Goal: Task Accomplishment & Management: Use online tool/utility

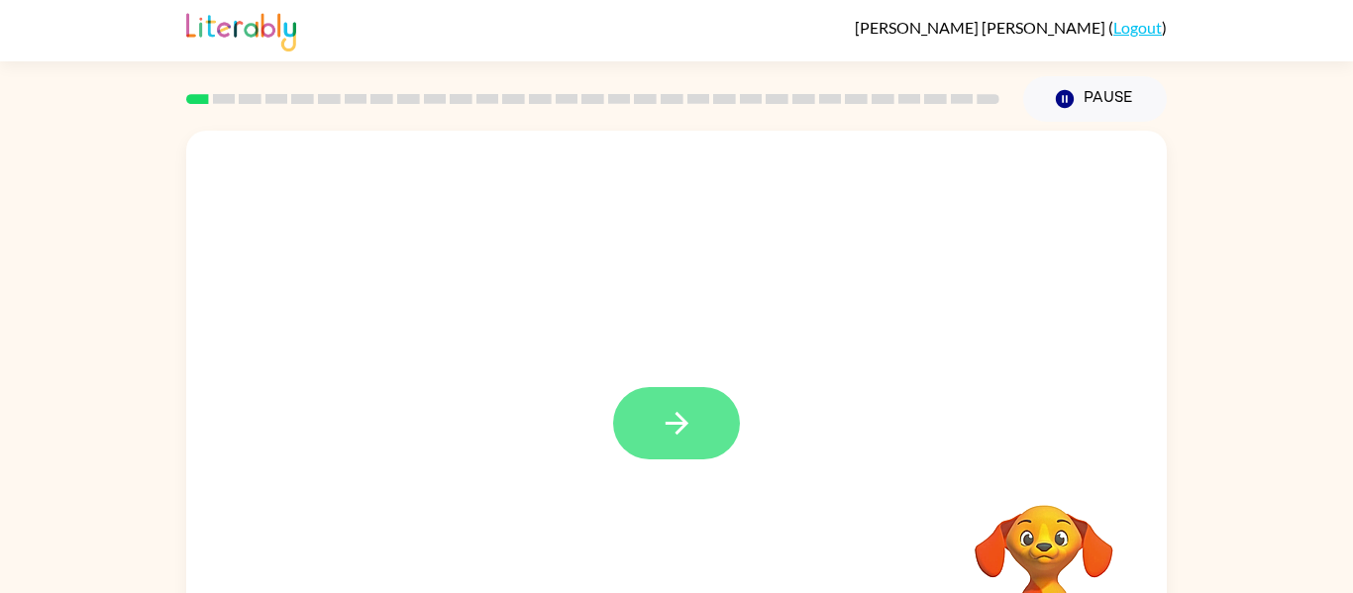
click at [672, 424] on icon "button" at bounding box center [675, 423] width 23 height 23
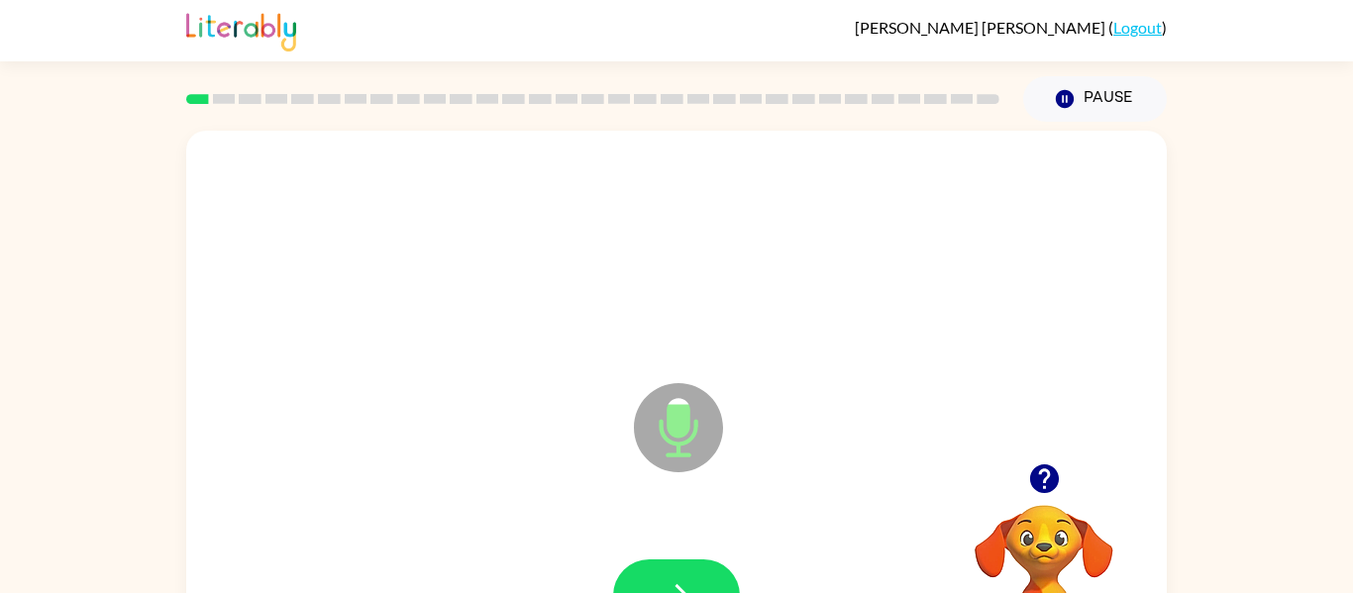
scroll to position [103, 0]
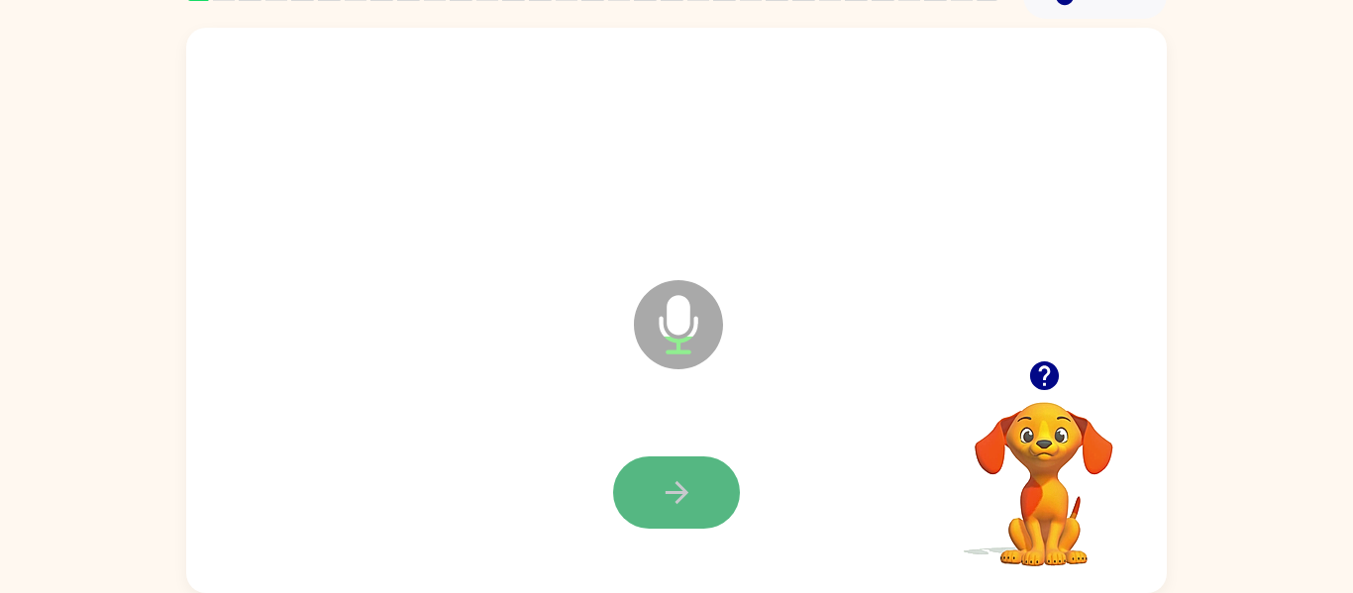
click at [698, 519] on button "button" at bounding box center [676, 492] width 127 height 72
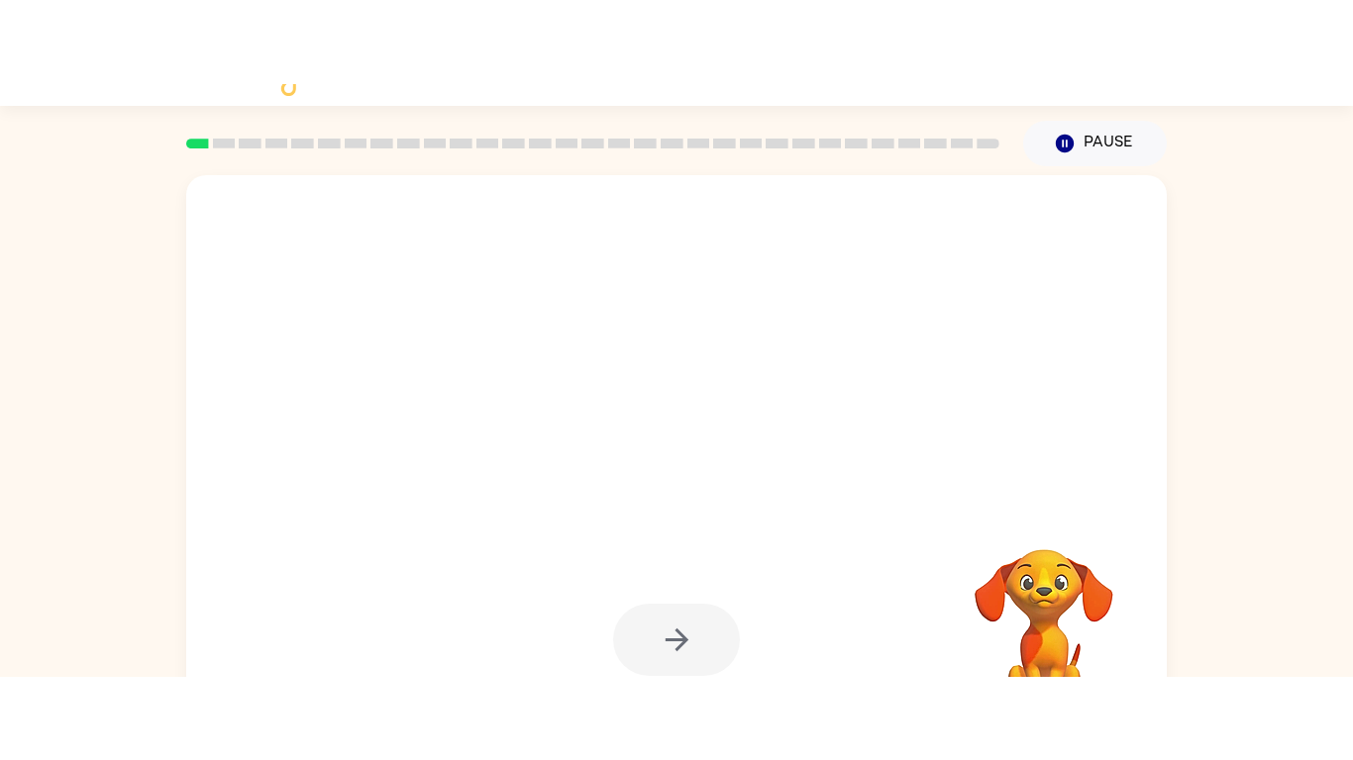
scroll to position [0, 0]
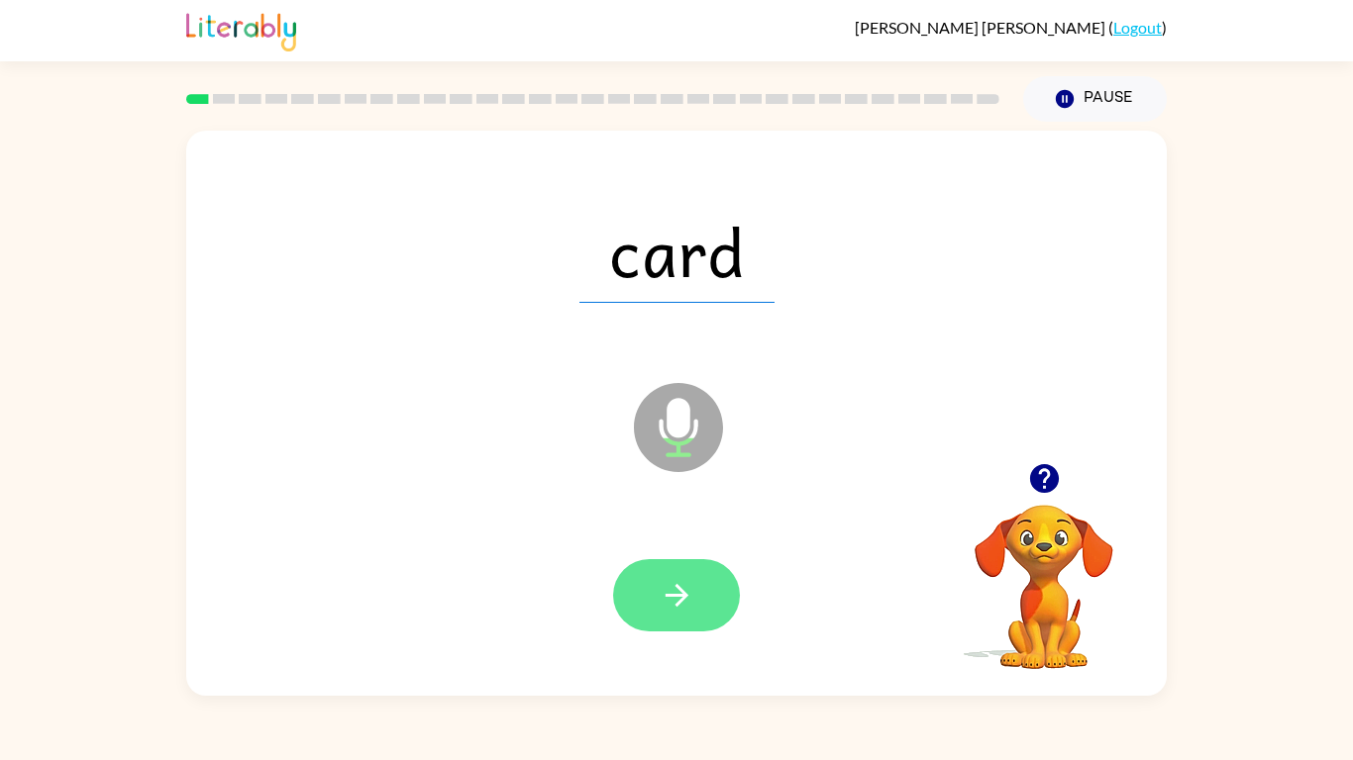
click at [678, 592] on icon "button" at bounding box center [675, 595] width 23 height 23
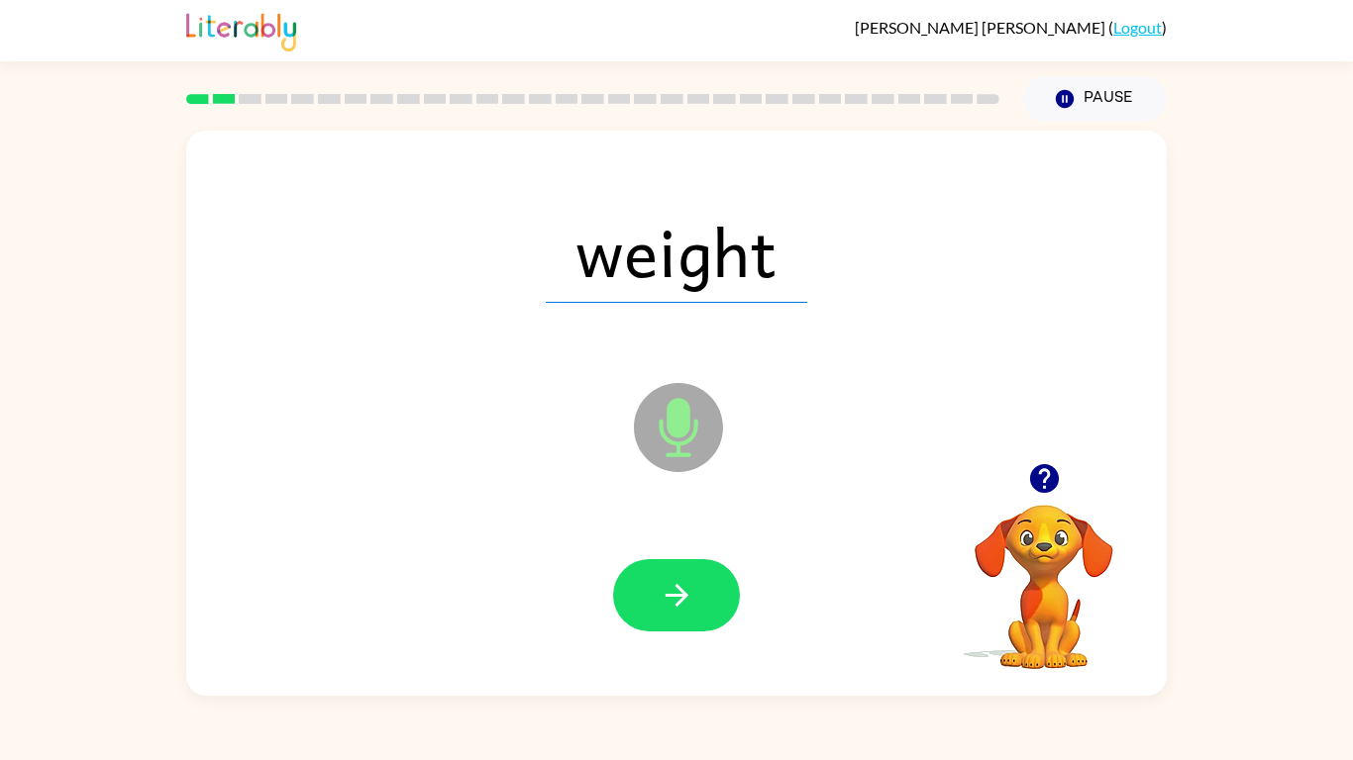
click at [678, 592] on icon "button" at bounding box center [675, 595] width 23 height 23
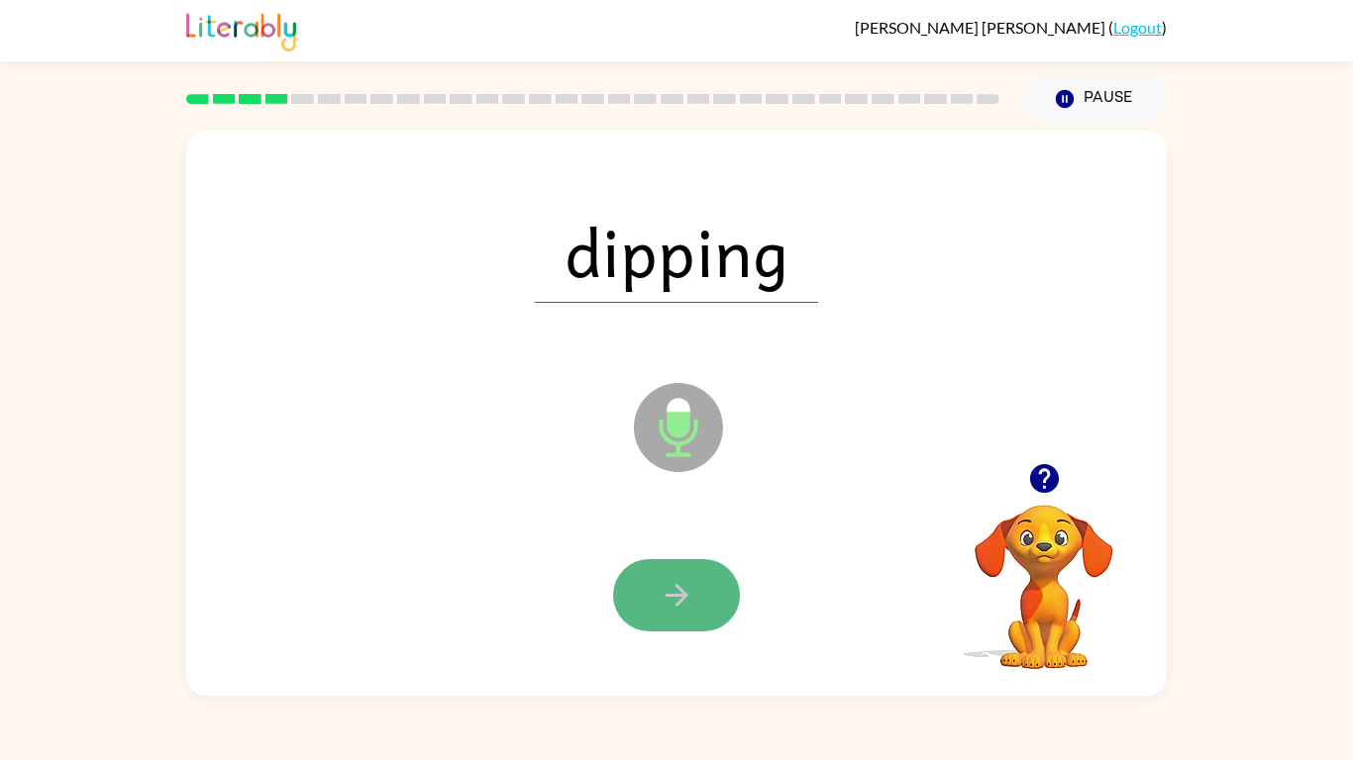
click at [678, 592] on icon "button" at bounding box center [675, 595] width 23 height 23
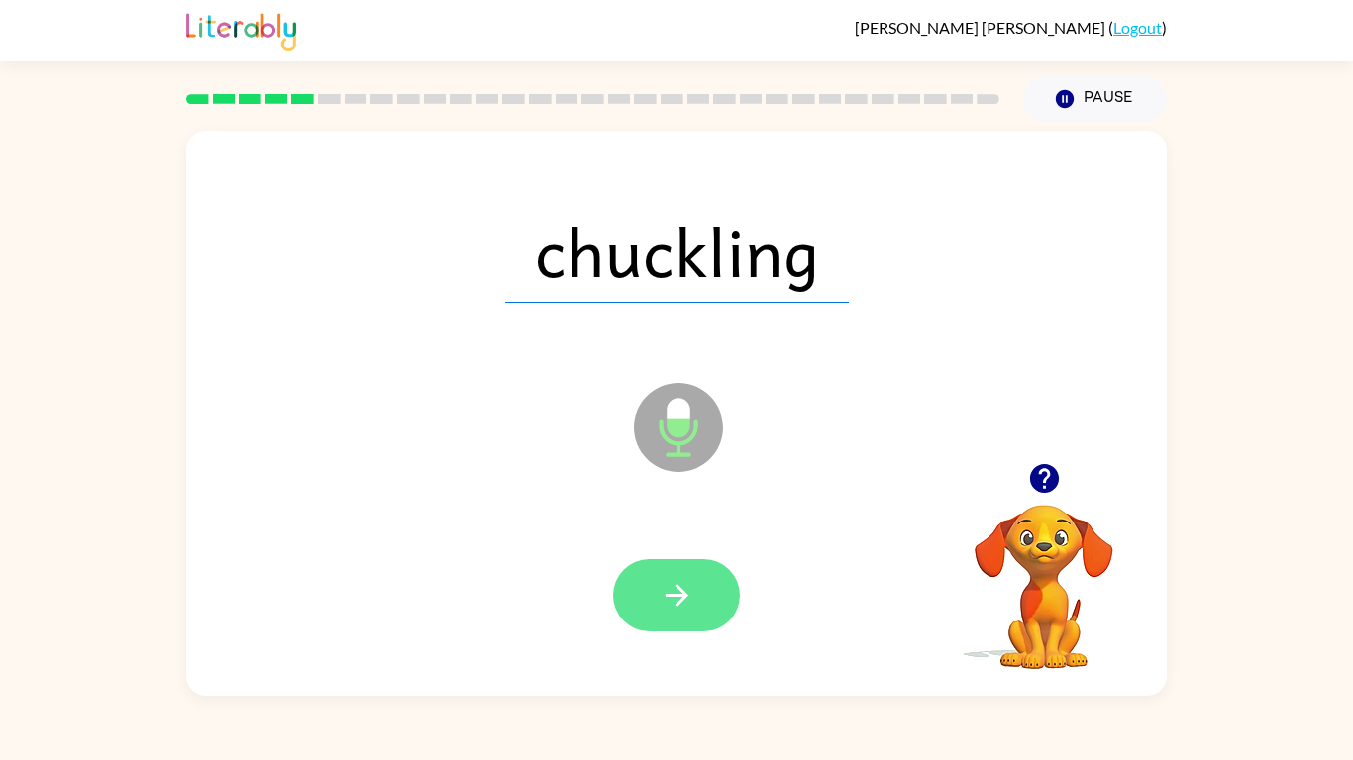
click at [678, 592] on icon "button" at bounding box center [675, 595] width 23 height 23
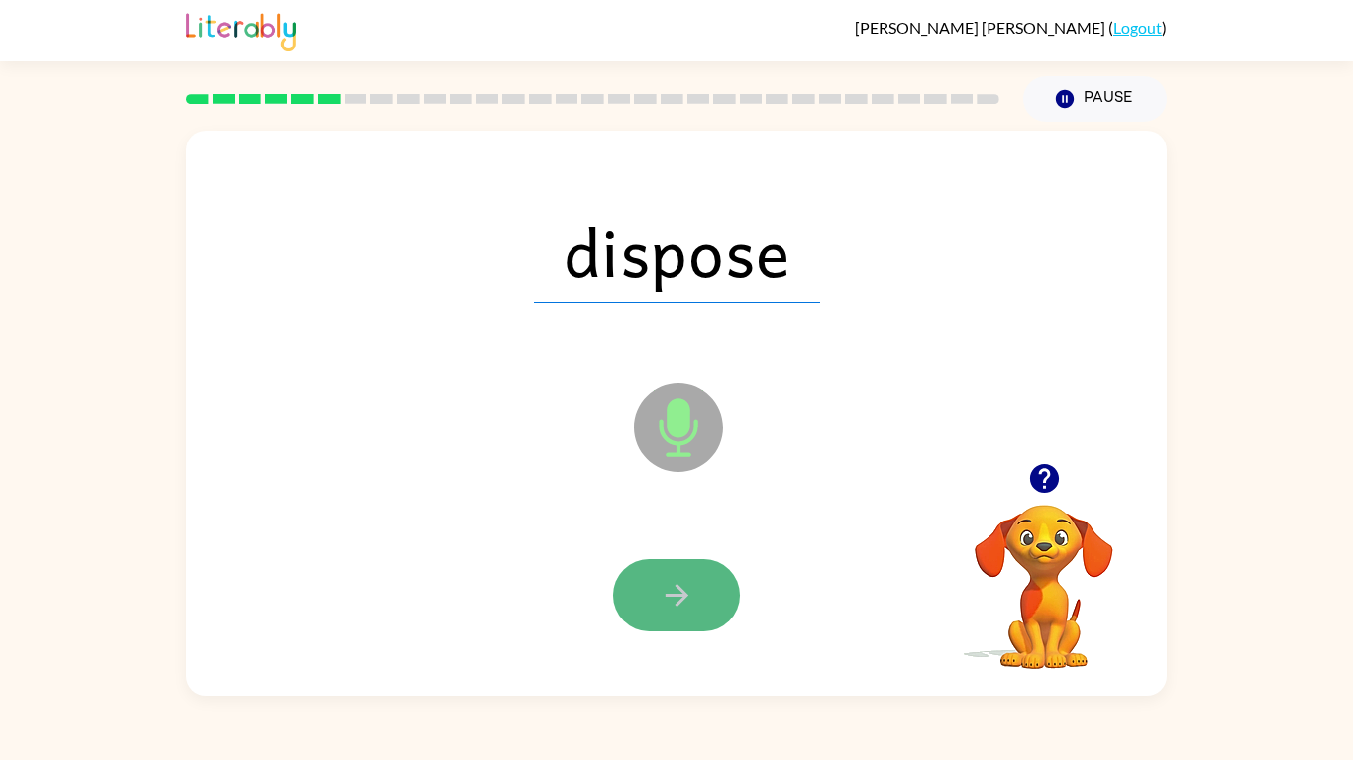
click at [684, 592] on icon "button" at bounding box center [676, 595] width 35 height 35
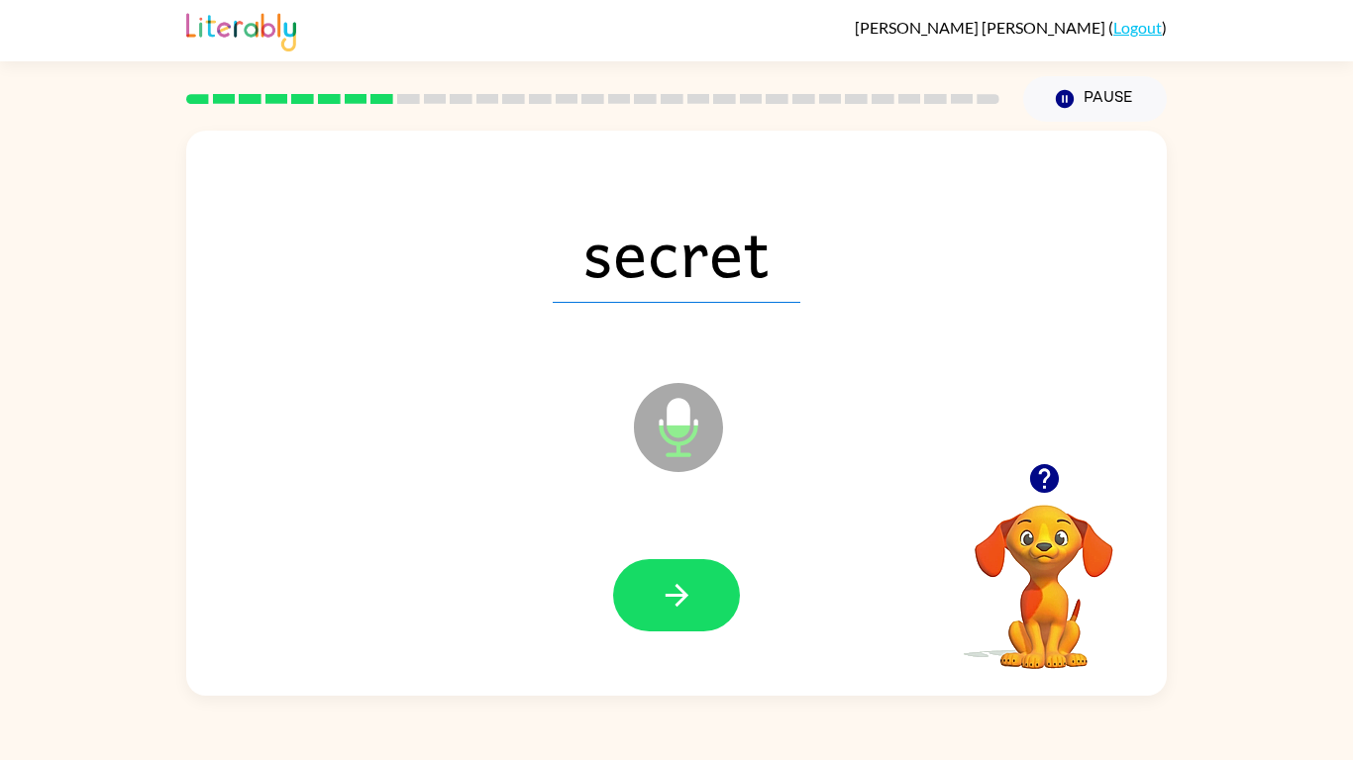
click at [684, 592] on icon "button" at bounding box center [676, 595] width 35 height 35
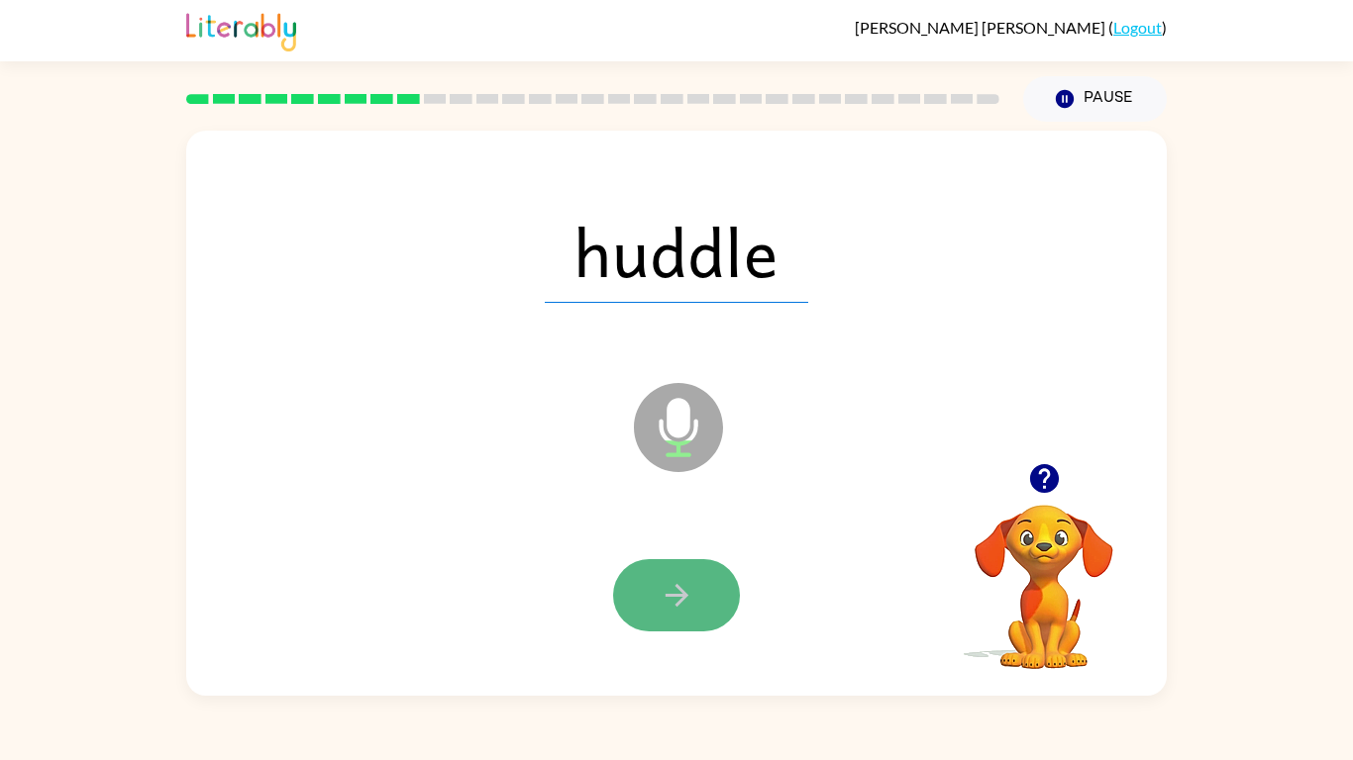
click at [684, 592] on icon "button" at bounding box center [676, 595] width 35 height 35
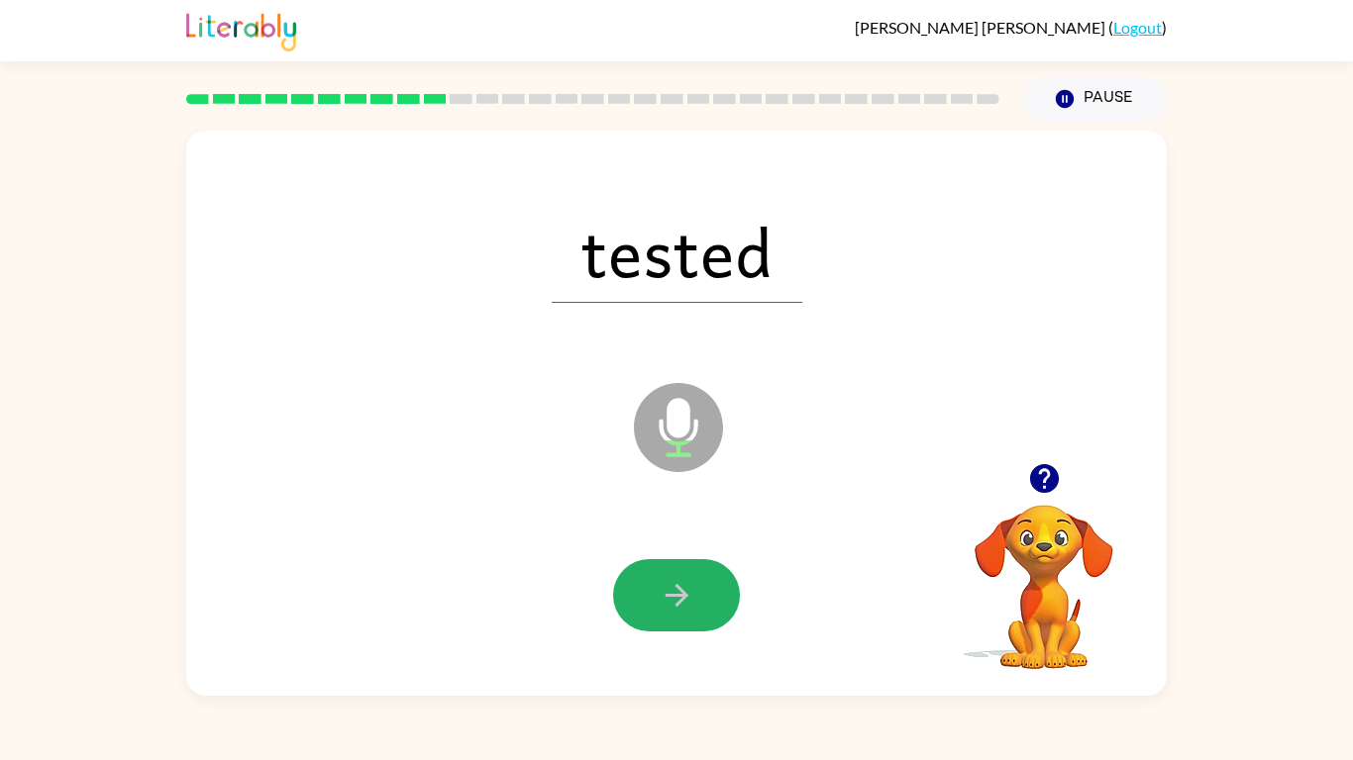
click at [684, 592] on icon "button" at bounding box center [676, 595] width 35 height 35
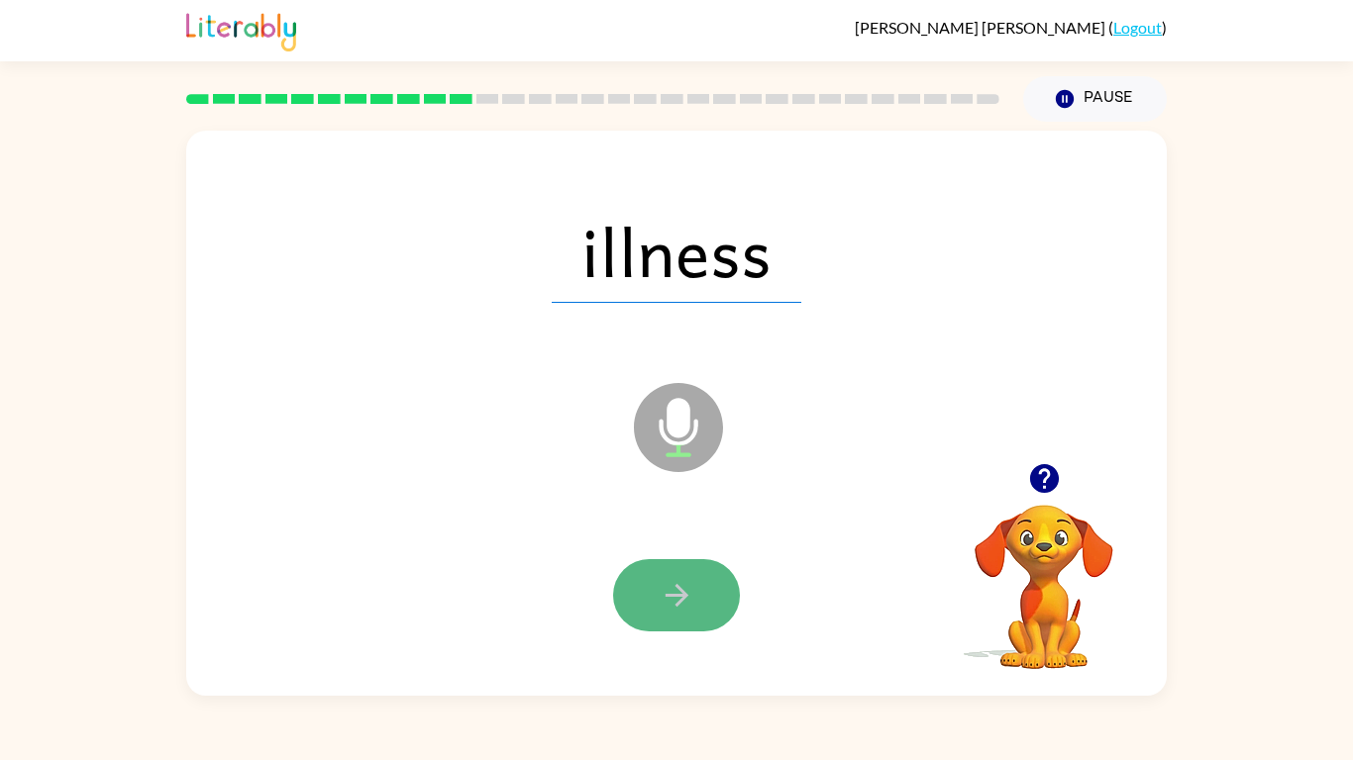
click at [684, 592] on icon "button" at bounding box center [676, 595] width 35 height 35
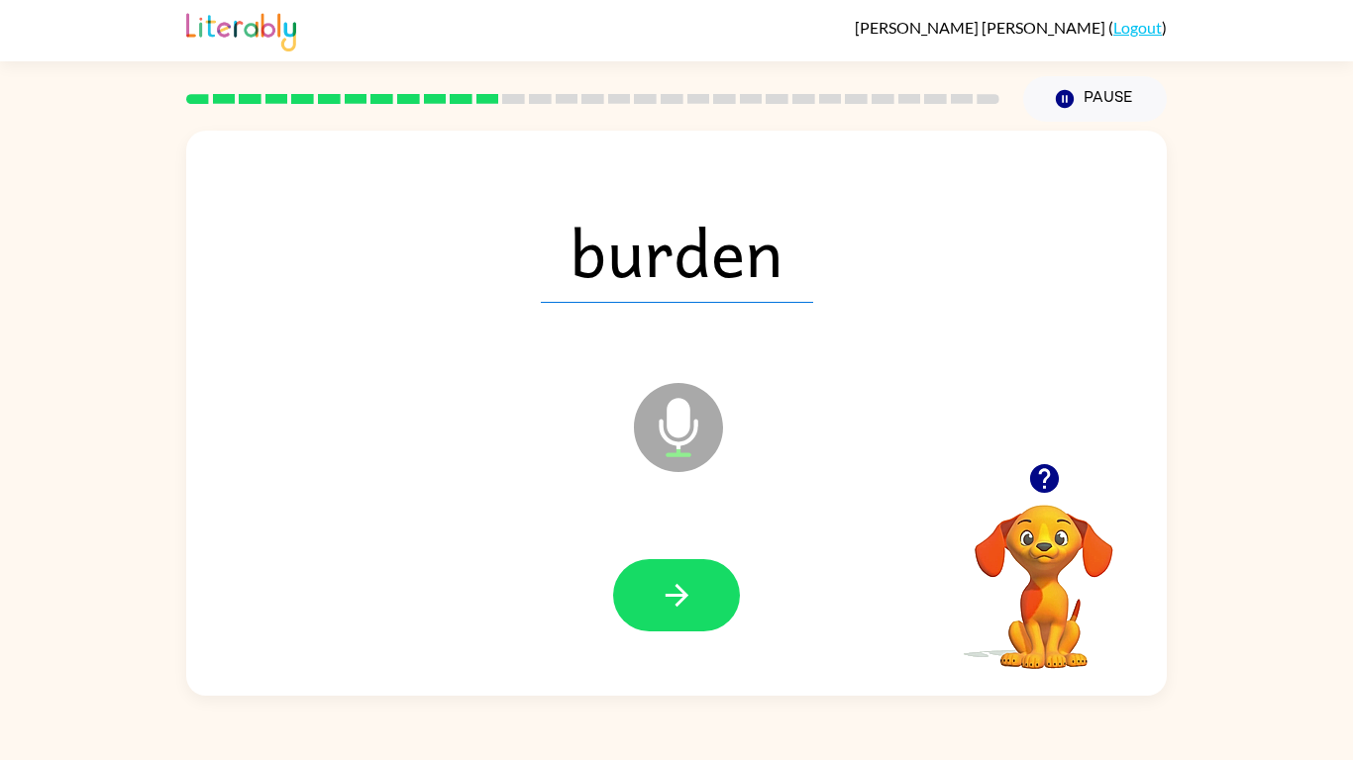
click at [684, 592] on icon "button" at bounding box center [676, 595] width 35 height 35
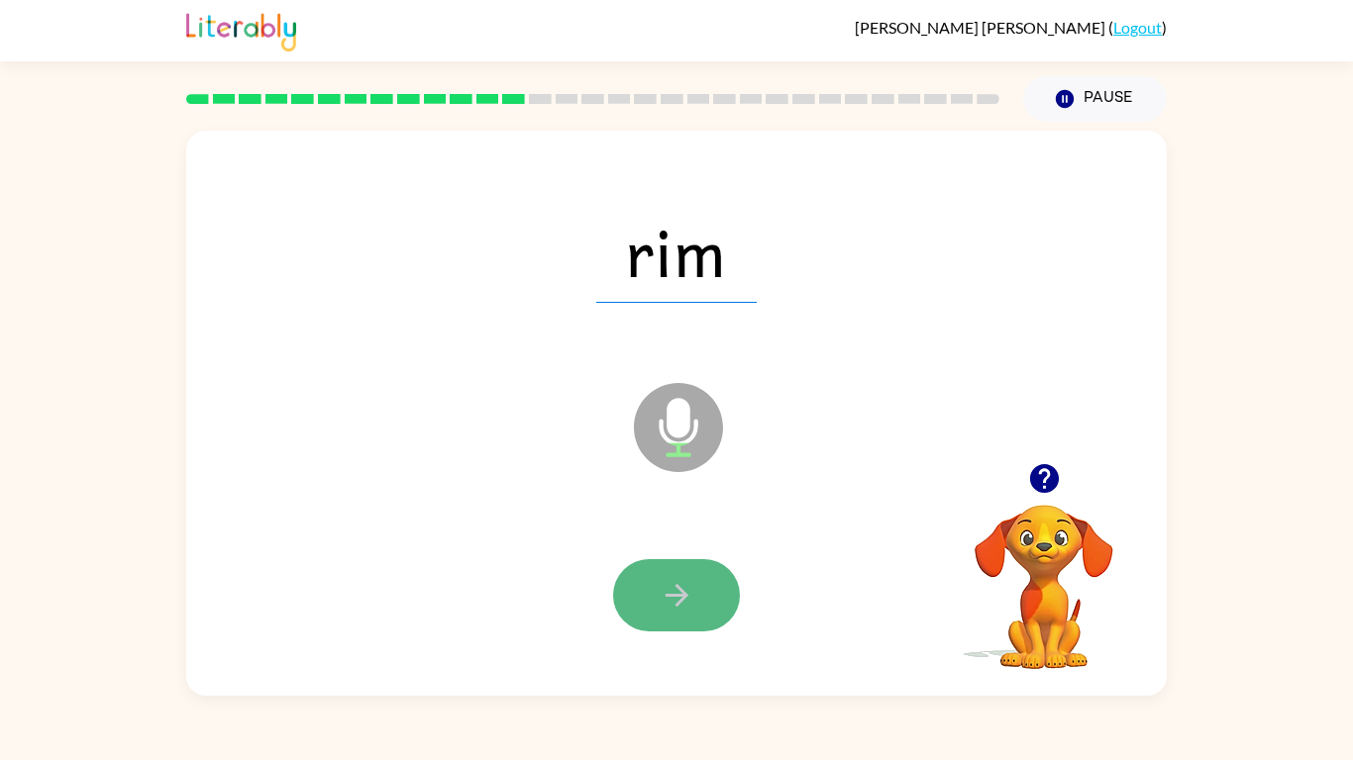
click at [684, 592] on icon "button" at bounding box center [676, 595] width 35 height 35
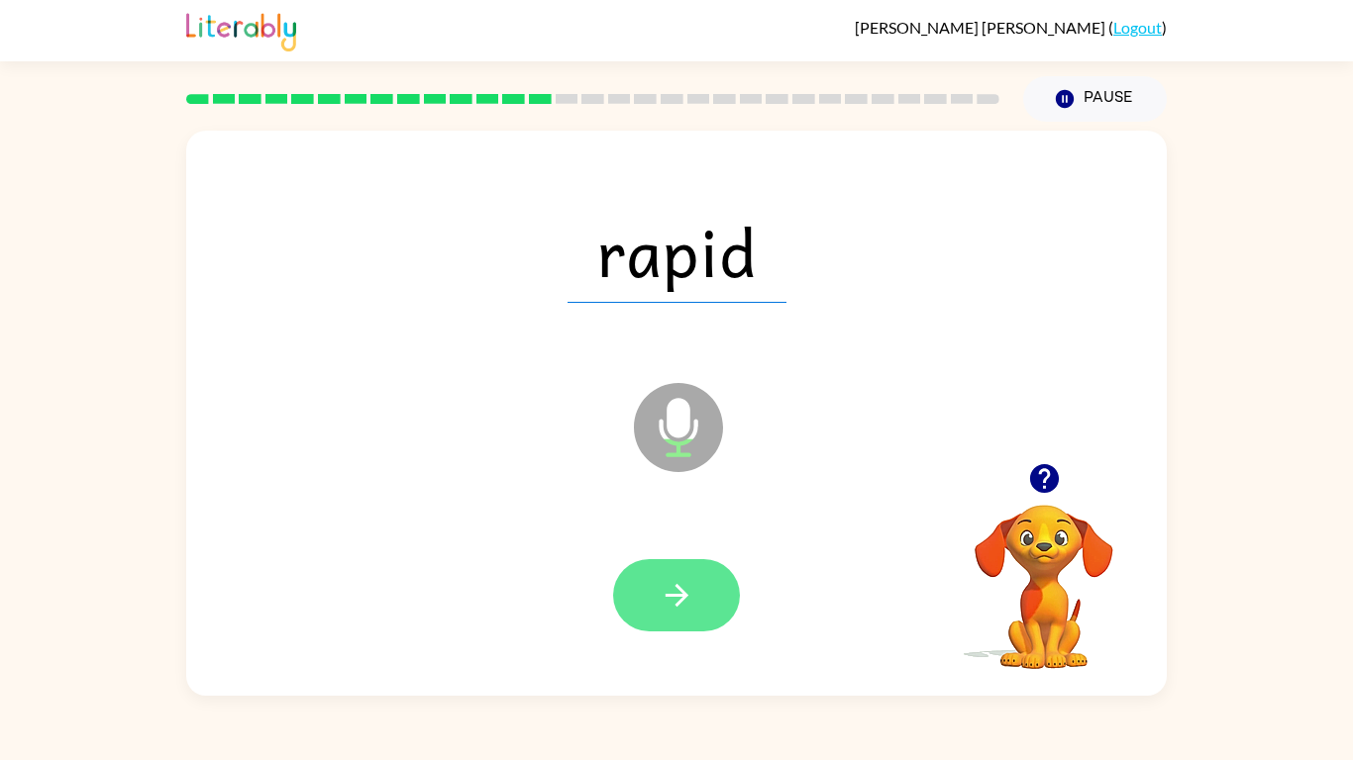
click at [687, 592] on icon "button" at bounding box center [676, 595] width 35 height 35
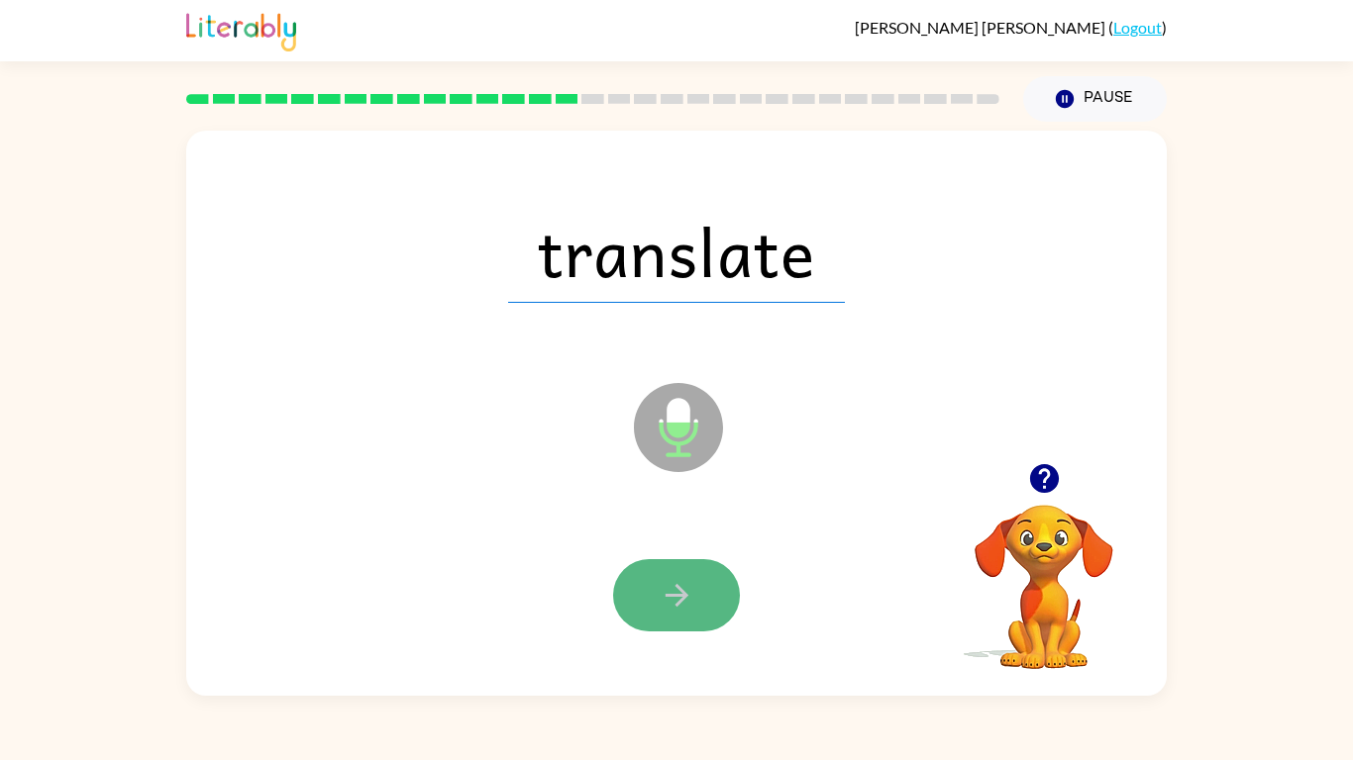
click at [687, 592] on icon "button" at bounding box center [676, 595] width 35 height 35
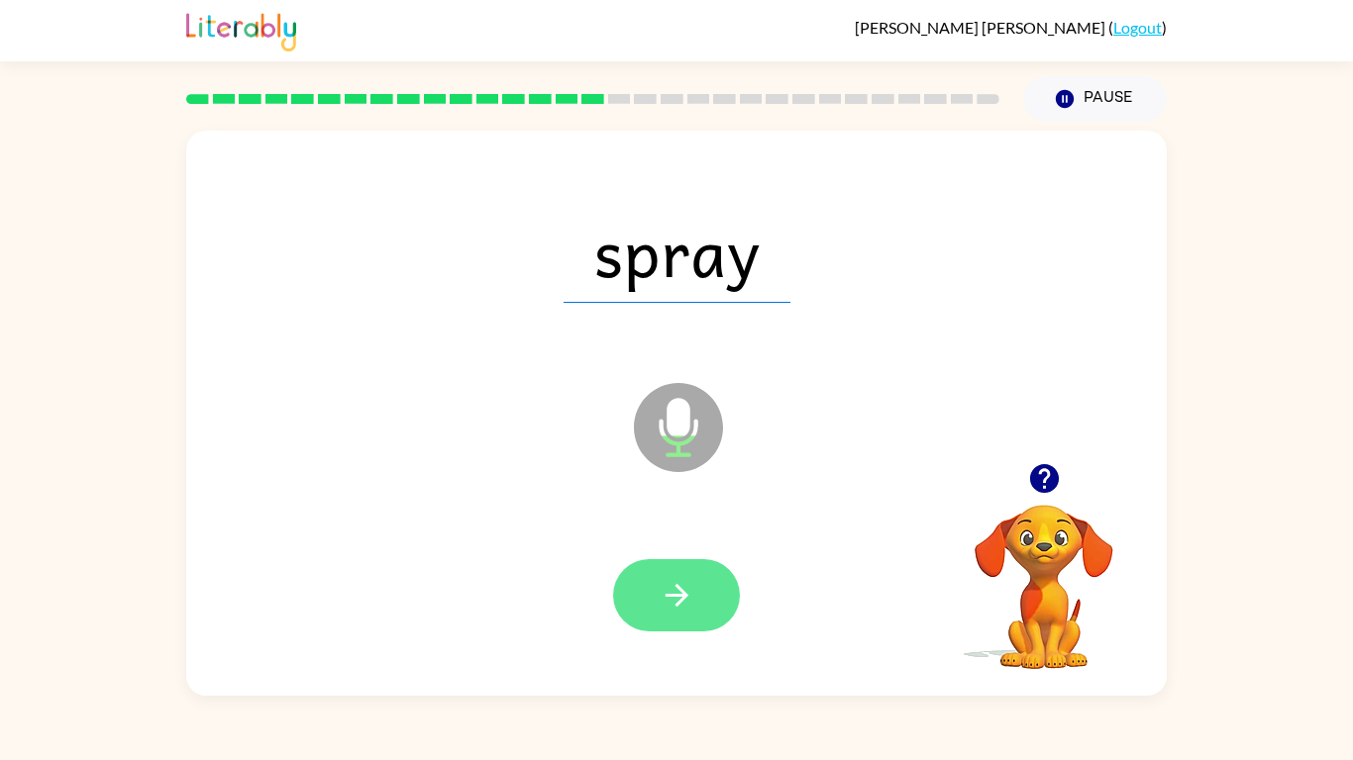
click at [688, 592] on icon "button" at bounding box center [676, 595] width 35 height 35
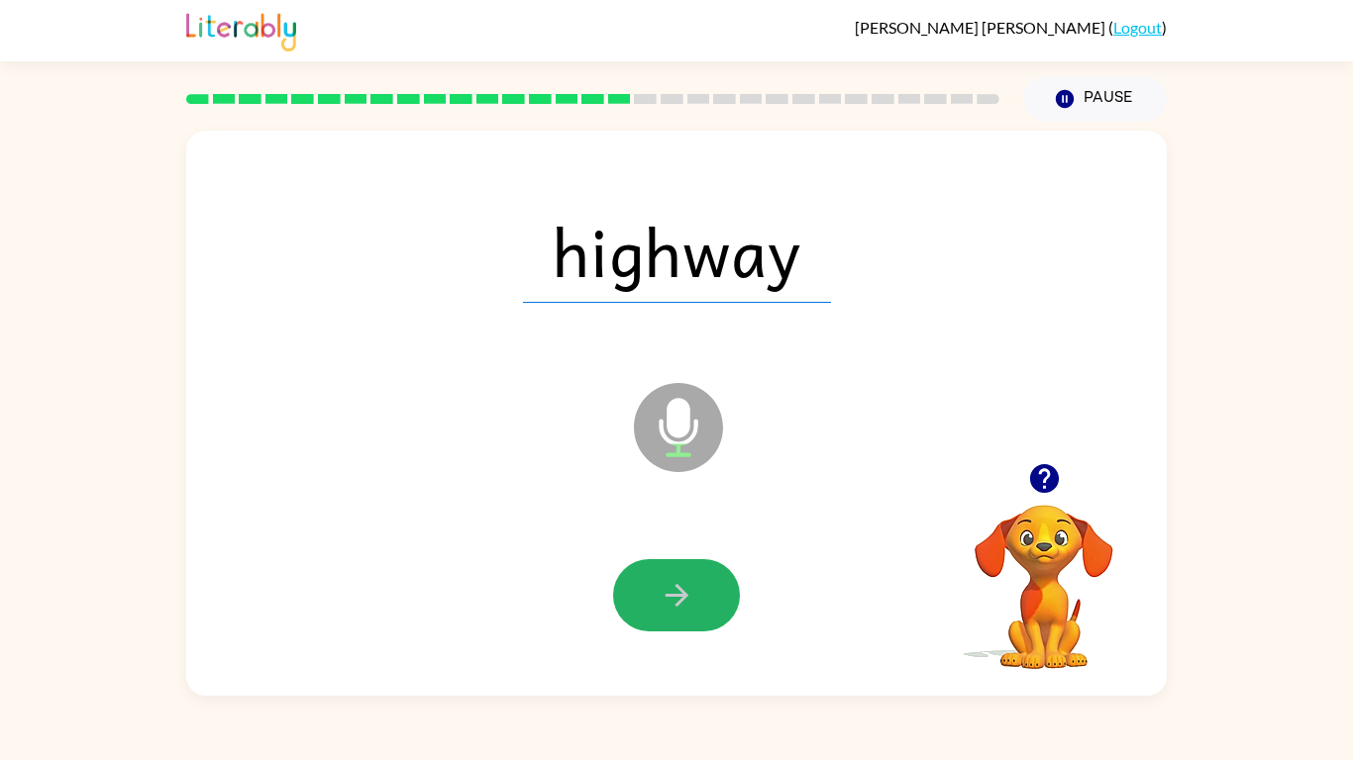
click at [684, 592] on icon "button" at bounding box center [676, 595] width 35 height 35
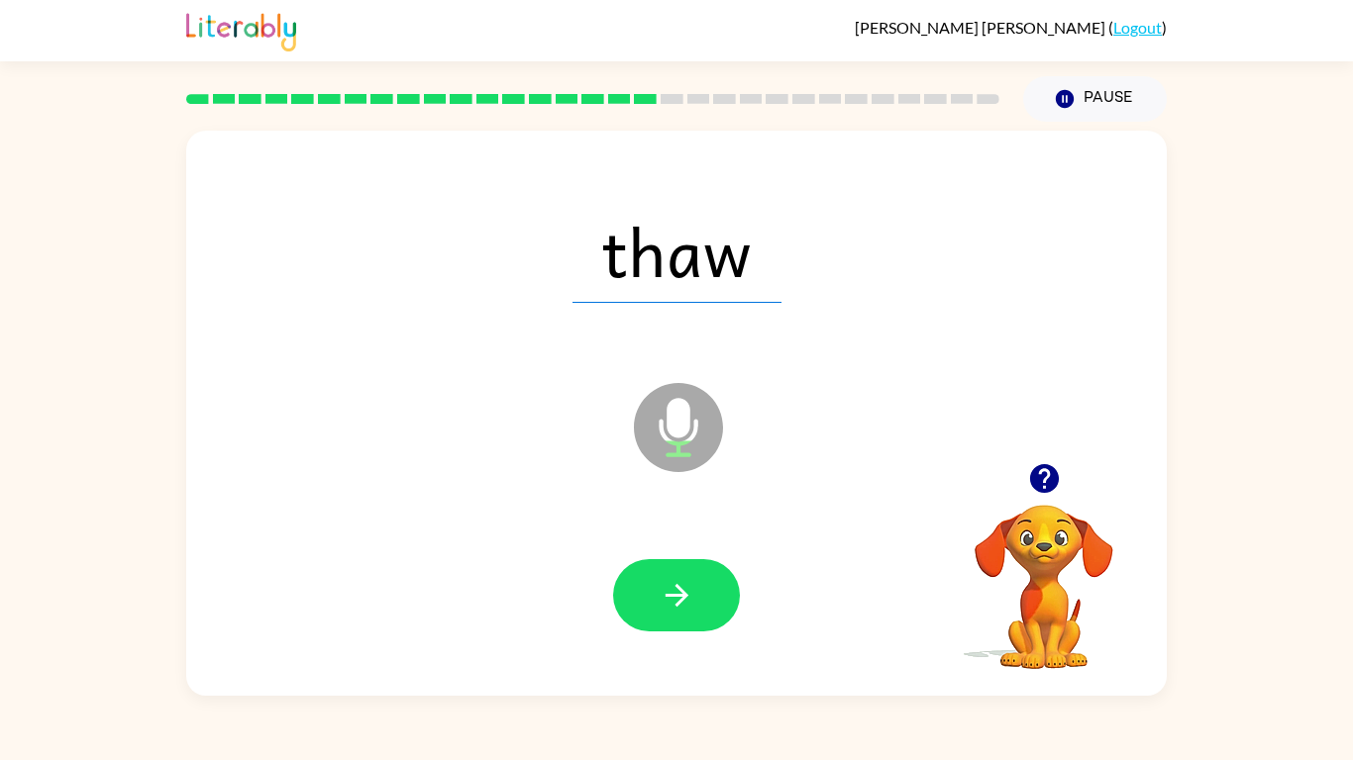
click at [684, 592] on icon "button" at bounding box center [676, 595] width 35 height 35
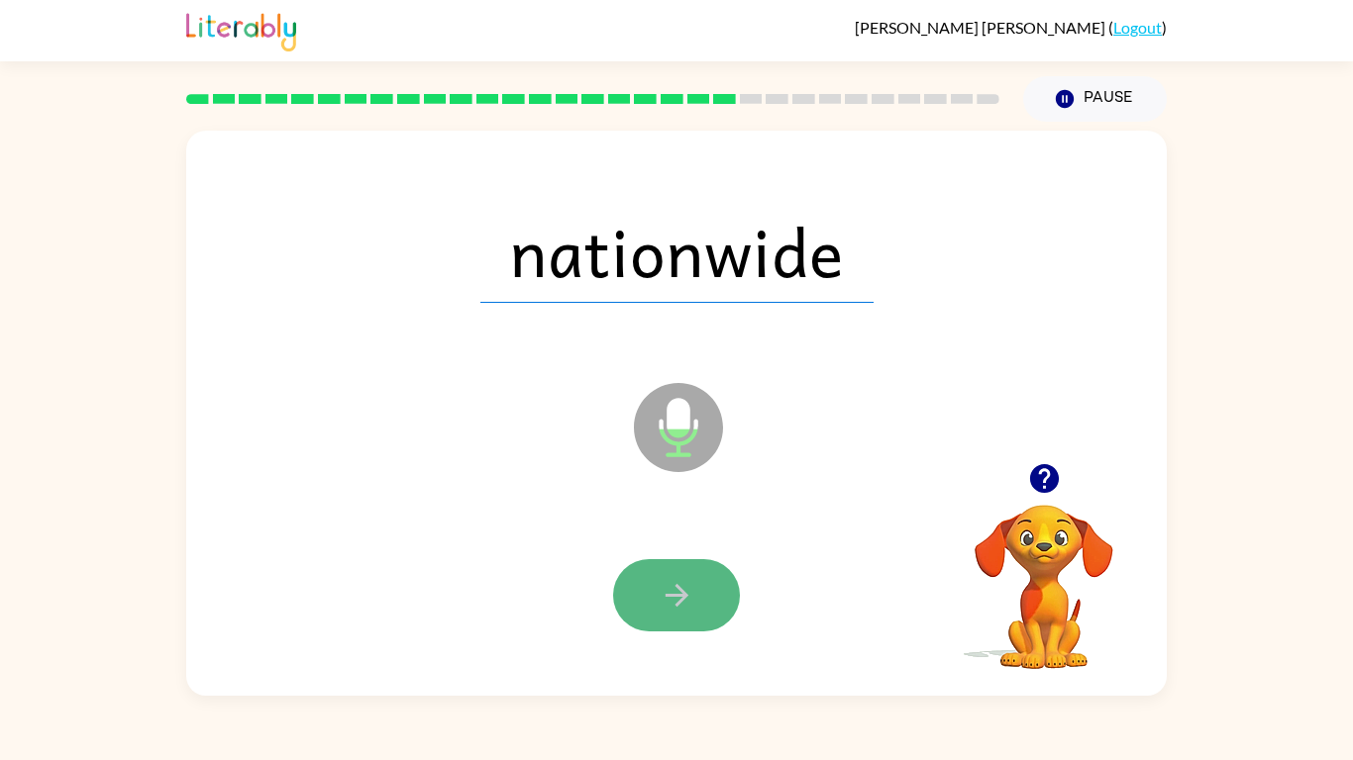
click at [684, 592] on icon "button" at bounding box center [676, 595] width 35 height 35
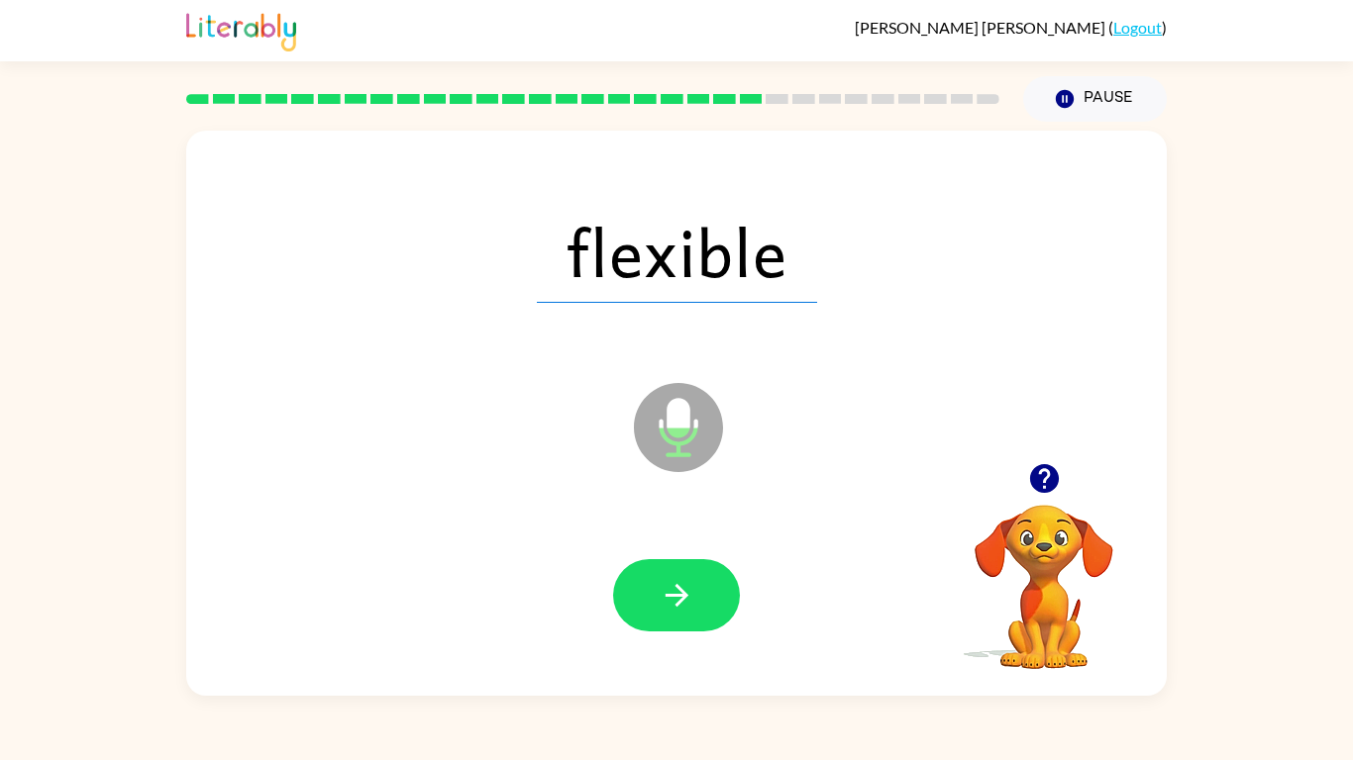
click at [684, 592] on icon "button" at bounding box center [676, 595] width 35 height 35
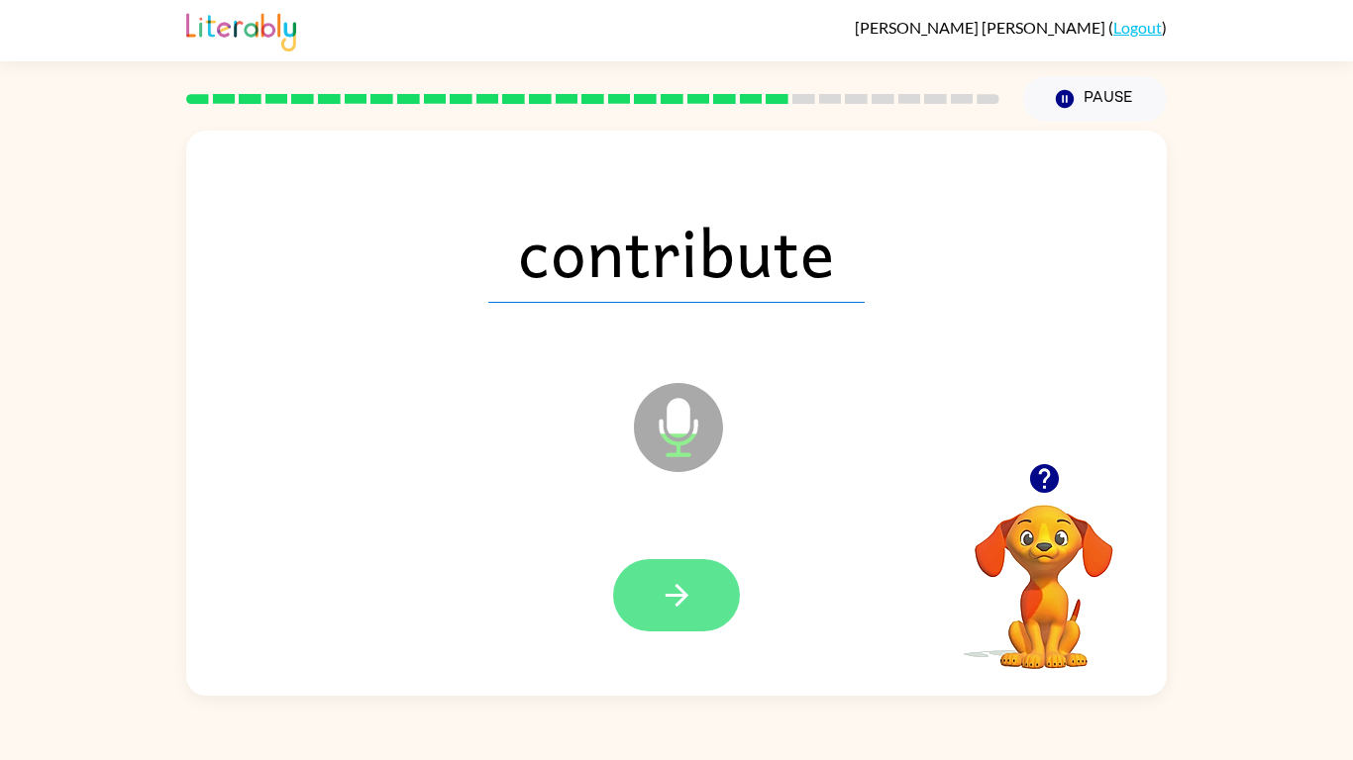
click at [684, 592] on icon "button" at bounding box center [676, 595] width 35 height 35
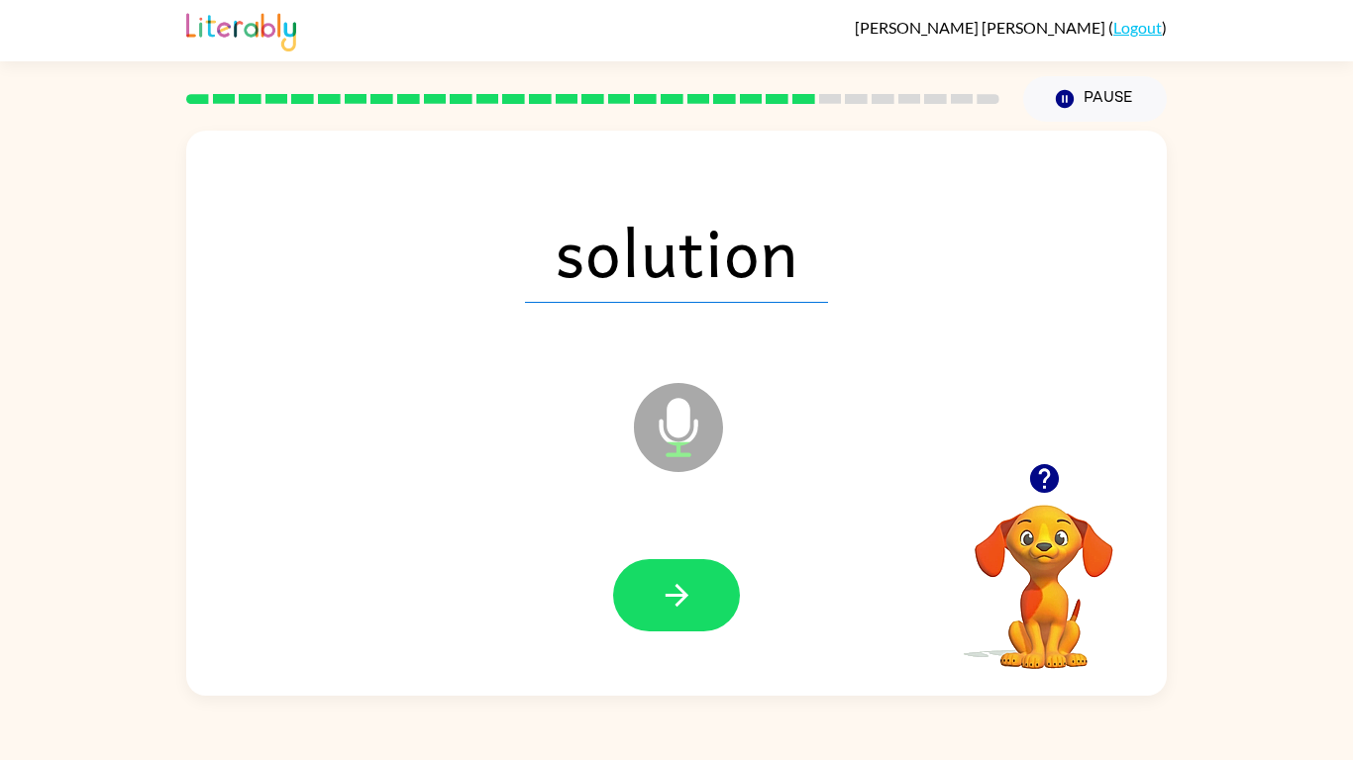
click at [684, 592] on icon "button" at bounding box center [676, 595] width 35 height 35
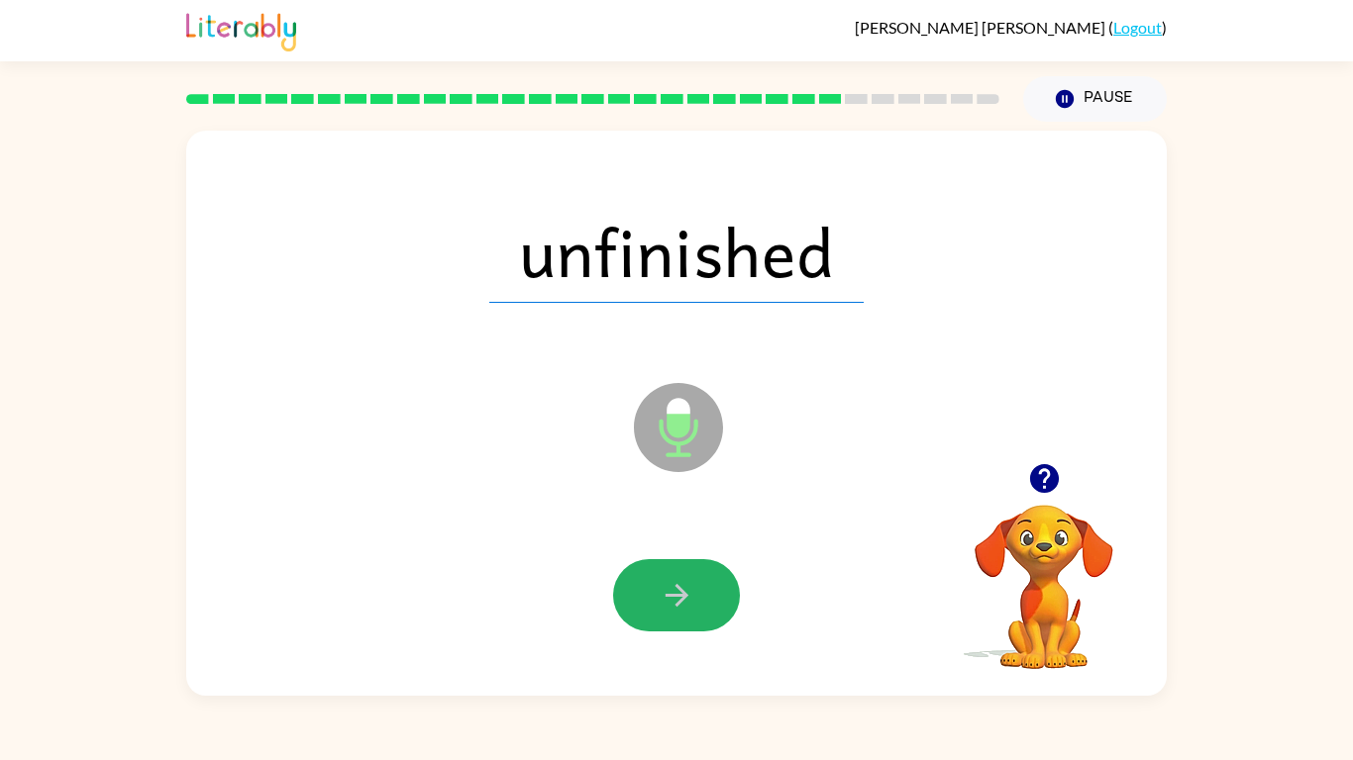
click at [684, 592] on icon "button" at bounding box center [676, 595] width 35 height 35
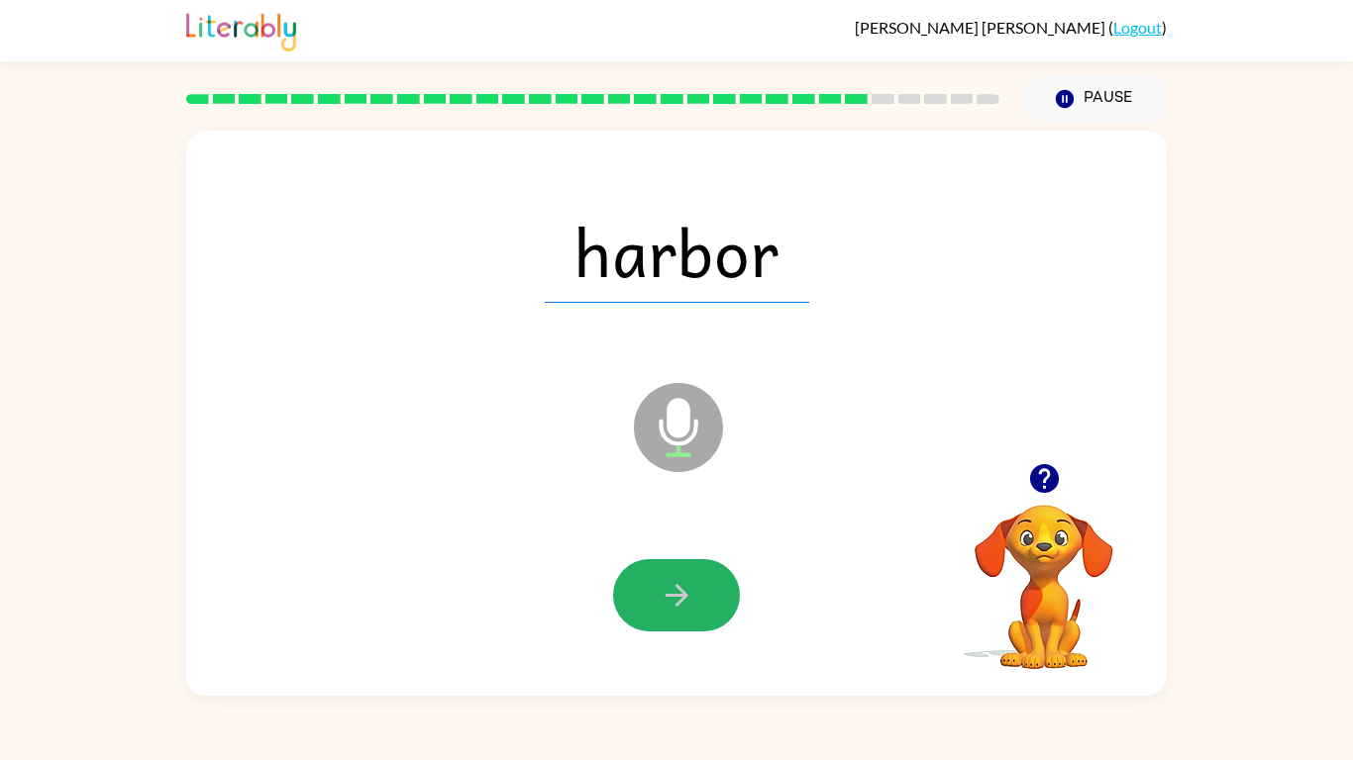
click at [684, 592] on icon "button" at bounding box center [676, 595] width 35 height 35
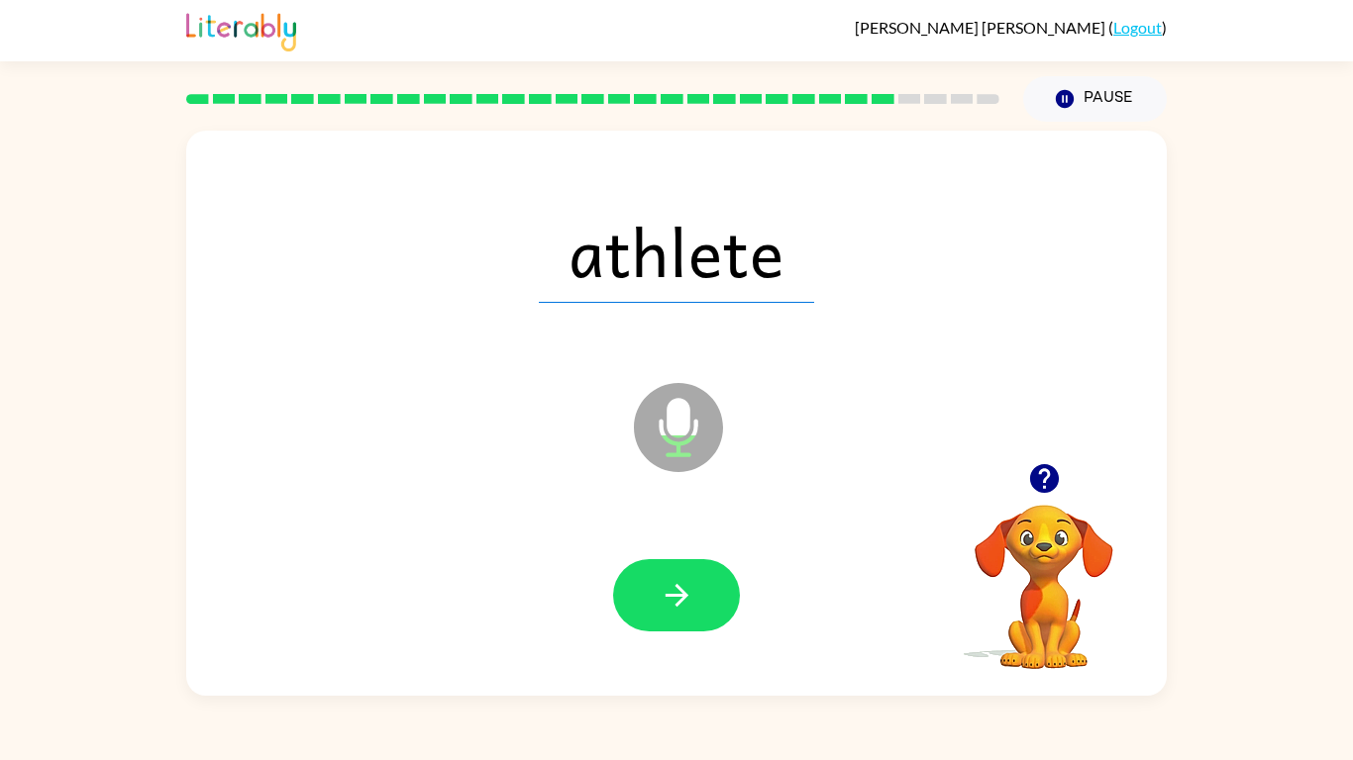
click at [683, 592] on icon "button" at bounding box center [676, 595] width 35 height 35
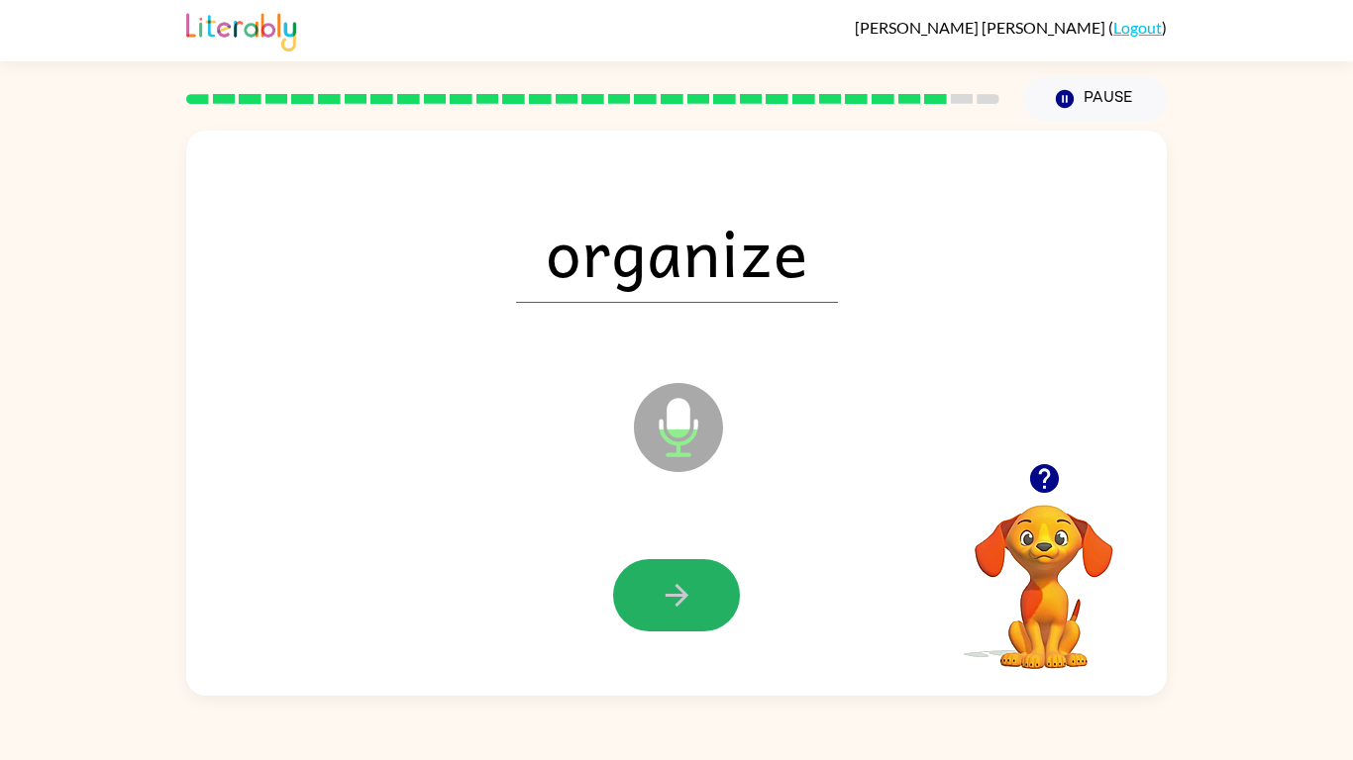
click at [683, 592] on icon "button" at bounding box center [676, 595] width 35 height 35
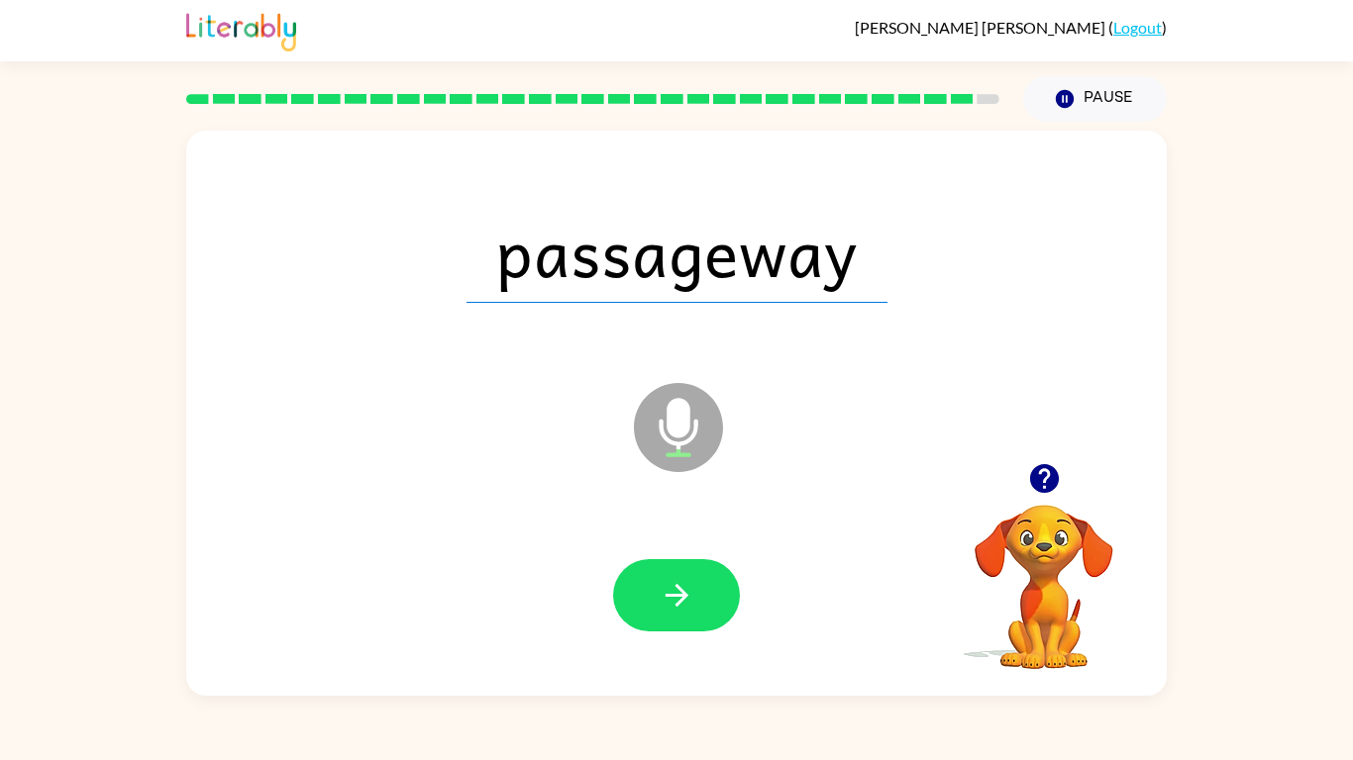
click at [683, 592] on icon "button" at bounding box center [676, 595] width 35 height 35
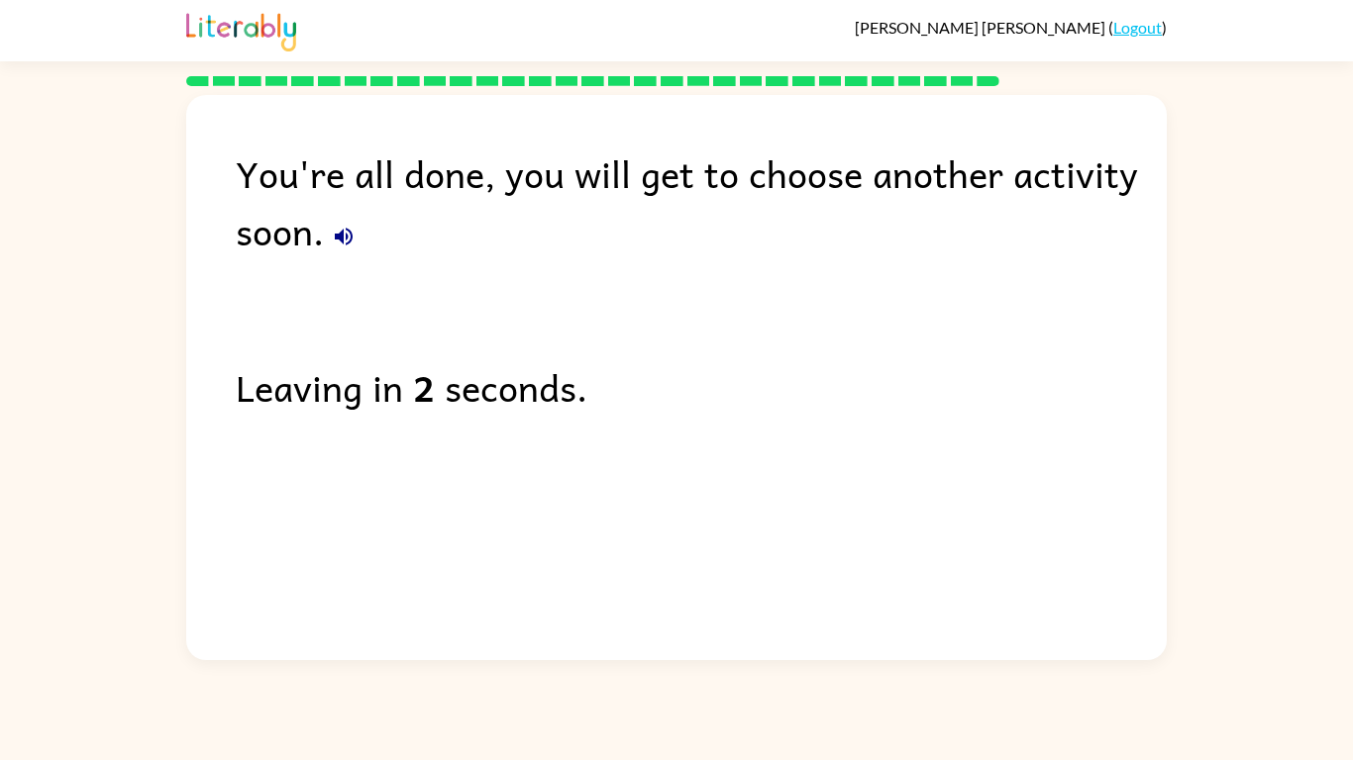
click at [770, 413] on div "Leaving in 2 seconds." at bounding box center [701, 386] width 931 height 57
